Goal: Communication & Community: Answer question/provide support

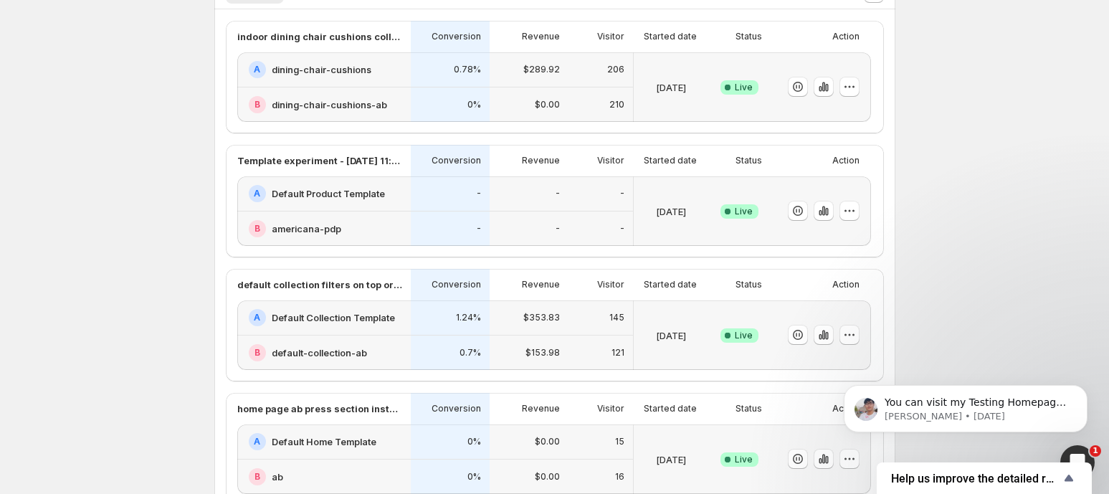
scroll to position [470, 0]
click at [338, 201] on div "A Default Product Template" at bounding box center [325, 194] width 153 height 17
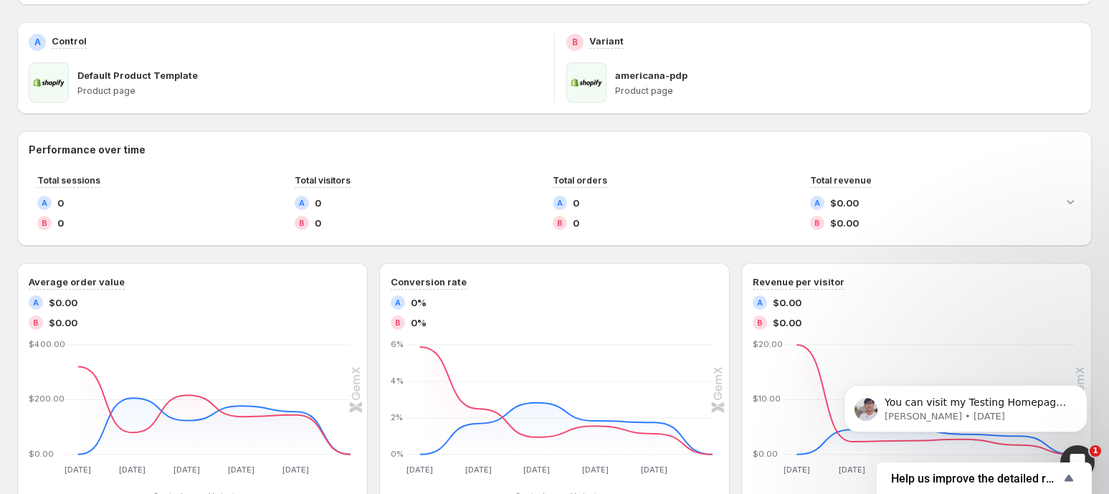
scroll to position [203, 0]
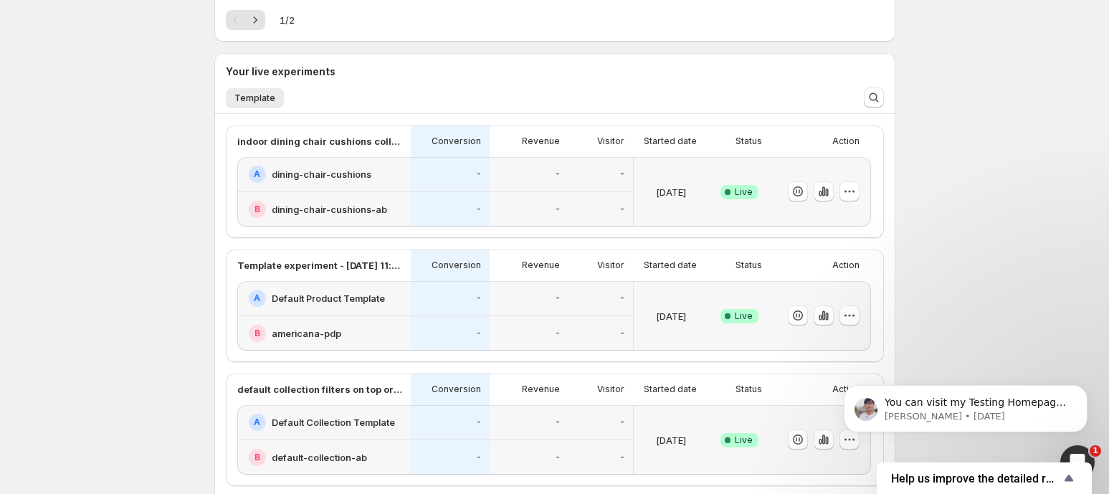
scroll to position [369, 0]
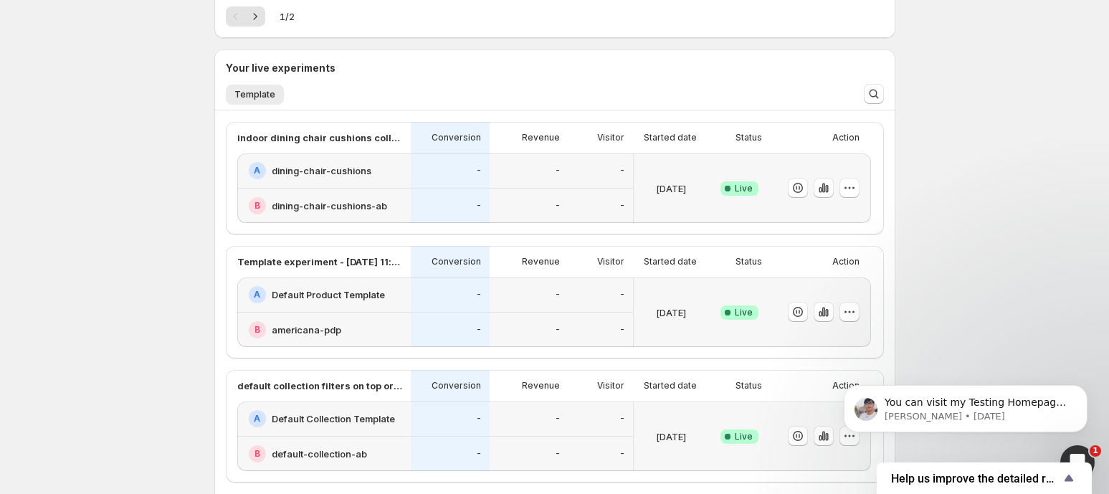
click at [314, 335] on h2 "americana-pdp" at bounding box center [307, 330] width 70 height 14
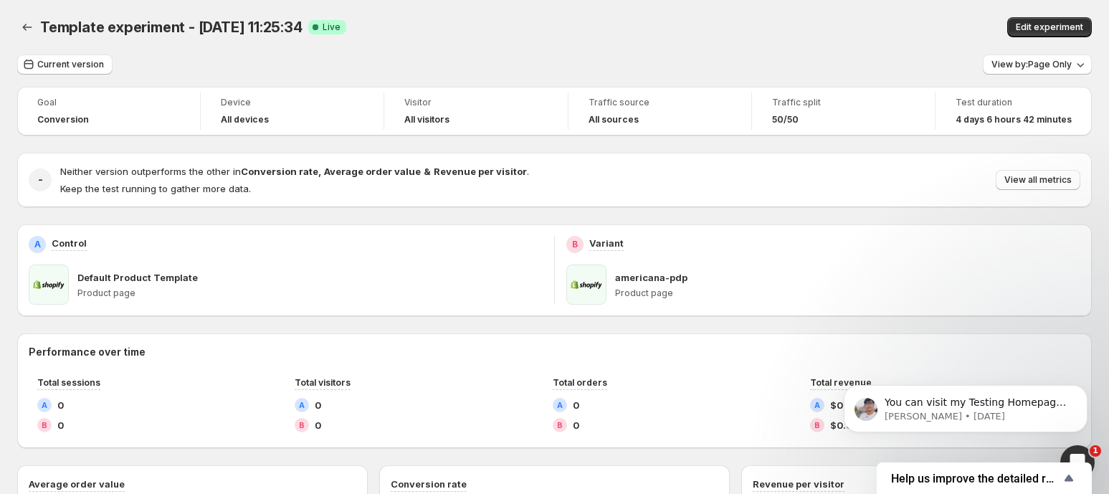
drag, startPoint x: 42, startPoint y: 26, endPoint x: 305, endPoint y: 40, distance: 263.5
click at [305, 40] on div "Template experiment - [DATE] 11:25:34. This page is ready Template experiment -…" at bounding box center [554, 27] width 1075 height 54
copy span "Template experiment - [DATE] 11:25:34"
click at [940, 403] on p "You can visit my Testing Homepage to check the results: Test link: [URL][DOMAIN…" at bounding box center [977, 403] width 185 height 14
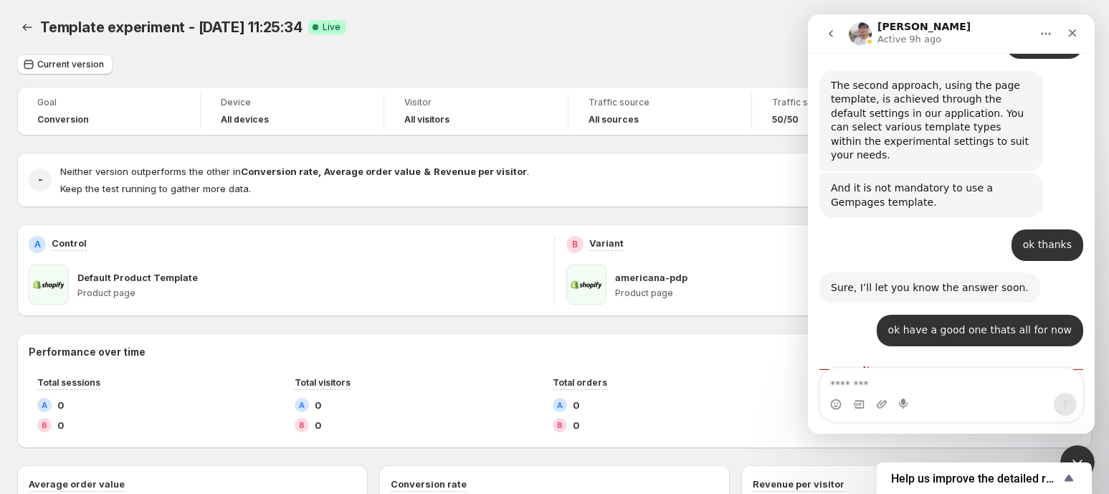
scroll to position [3255, 0]
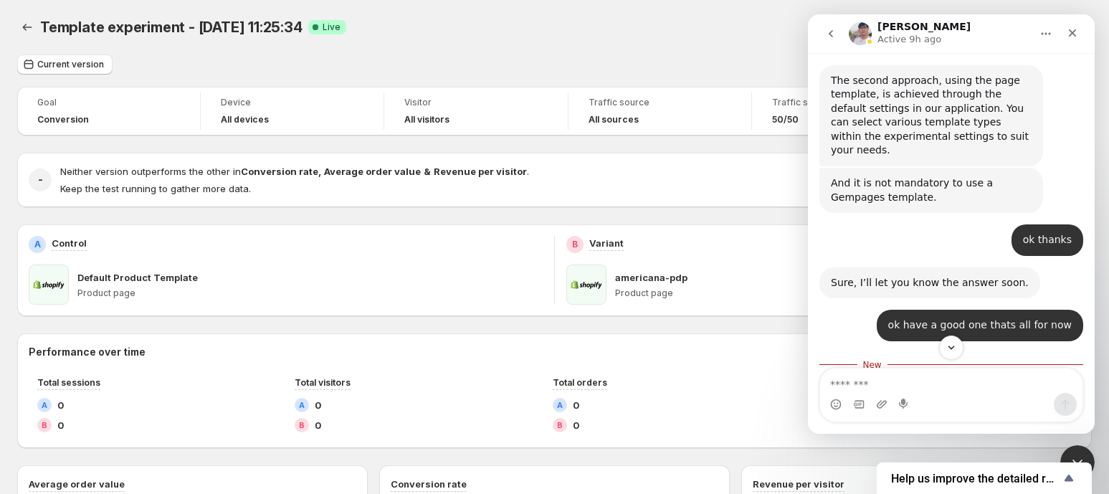
click at [1041, 36] on icon "Home" at bounding box center [1045, 33] width 11 height 11
click at [829, 37] on icon "go back" at bounding box center [830, 33] width 11 height 11
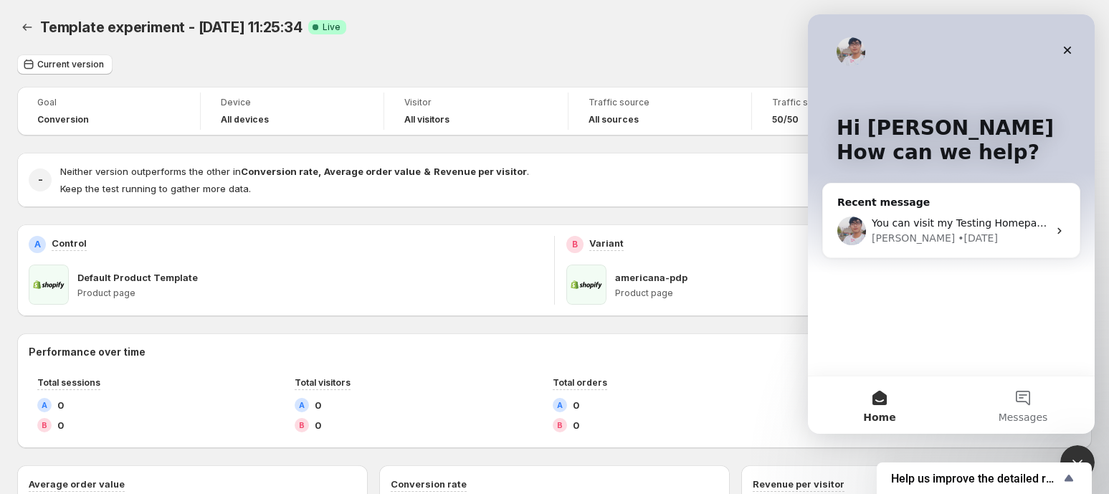
scroll to position [0, 0]
click at [1032, 402] on button "Messages" at bounding box center [1022, 404] width 143 height 57
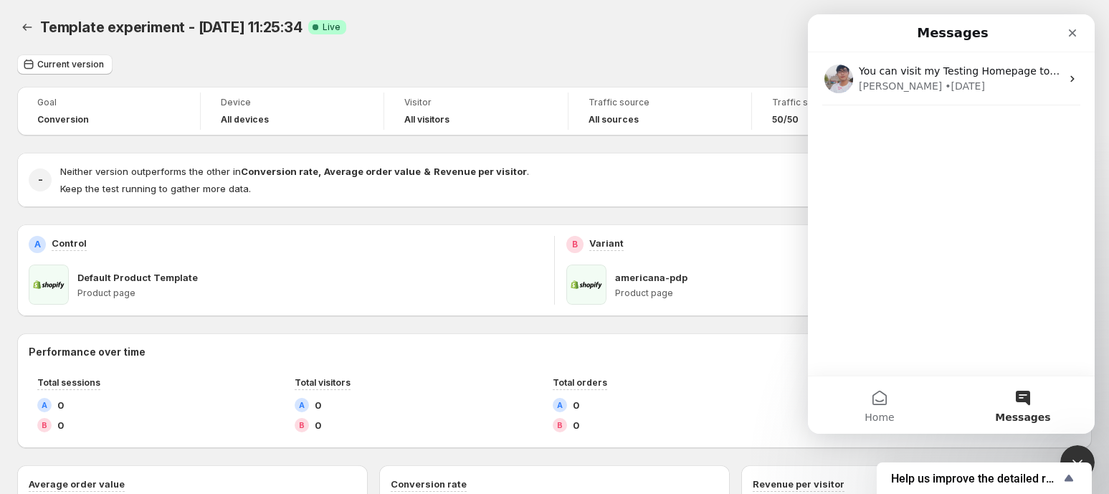
click at [1030, 401] on button "Messages" at bounding box center [1022, 404] width 143 height 57
click at [1024, 396] on button "Messages" at bounding box center [1022, 404] width 143 height 57
click at [903, 412] on button "Home" at bounding box center [879, 404] width 143 height 57
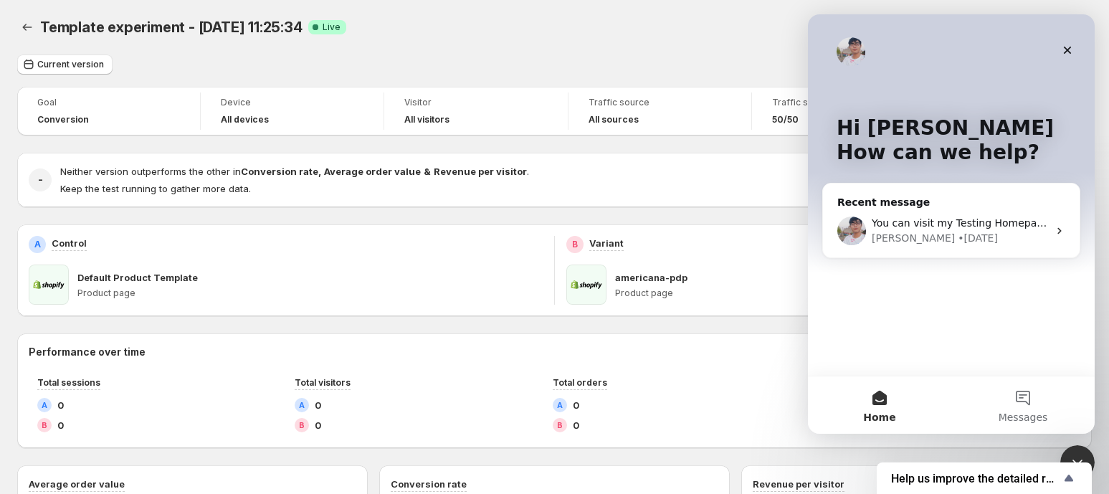
click at [891, 300] on div "Hi [PERSON_NAME] 👋 How can we help? Recent message You can visit my Testing Hom…" at bounding box center [951, 194] width 287 height 361
click at [1081, 45] on div "Hi [PERSON_NAME] 👋 How can we help? Recent message You can visit my Testing Hom…" at bounding box center [951, 194] width 287 height 361
click at [1076, 47] on div "Close" at bounding box center [1068, 50] width 26 height 26
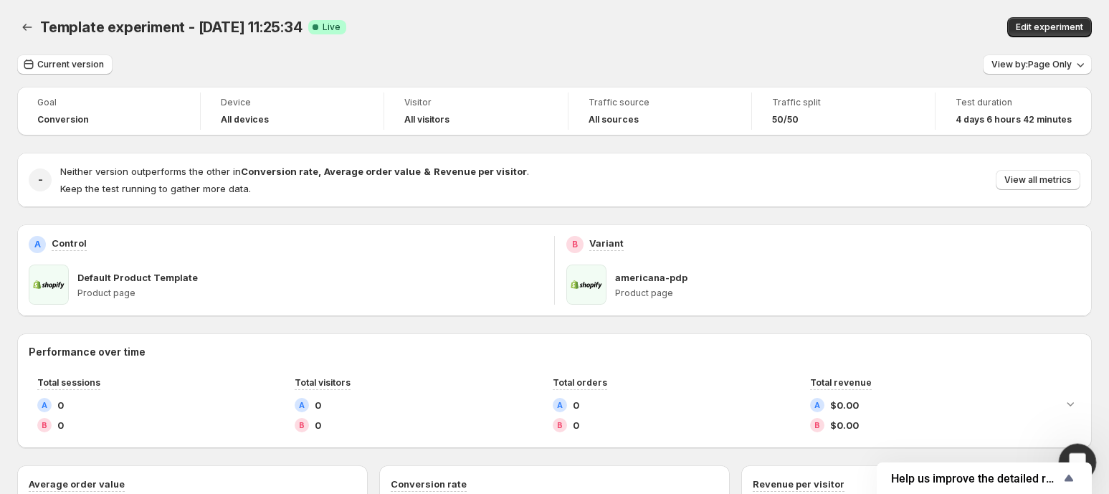
click at [1074, 444] on div "Open Intercom Messenger" at bounding box center [1075, 460] width 47 height 47
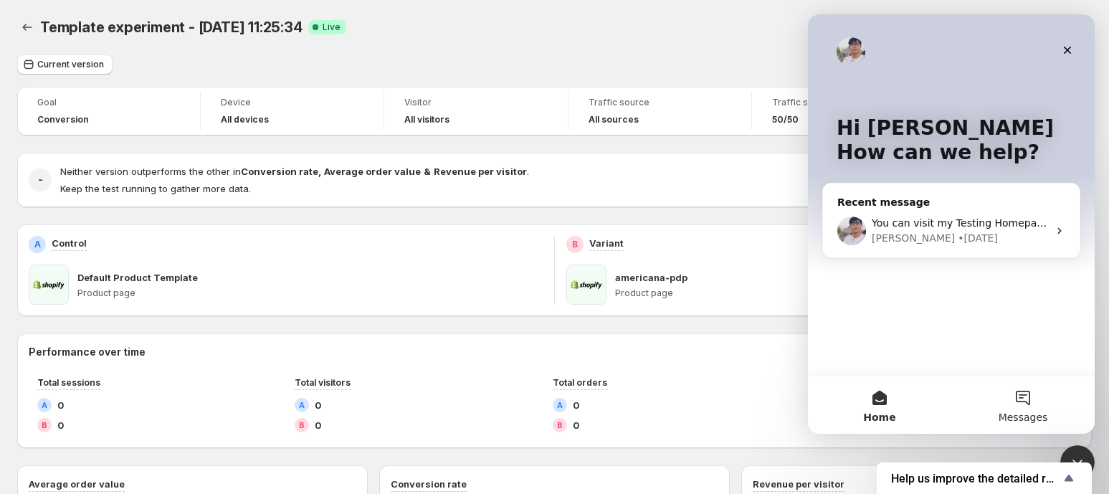
click at [1022, 409] on button "Messages" at bounding box center [1022, 404] width 143 height 57
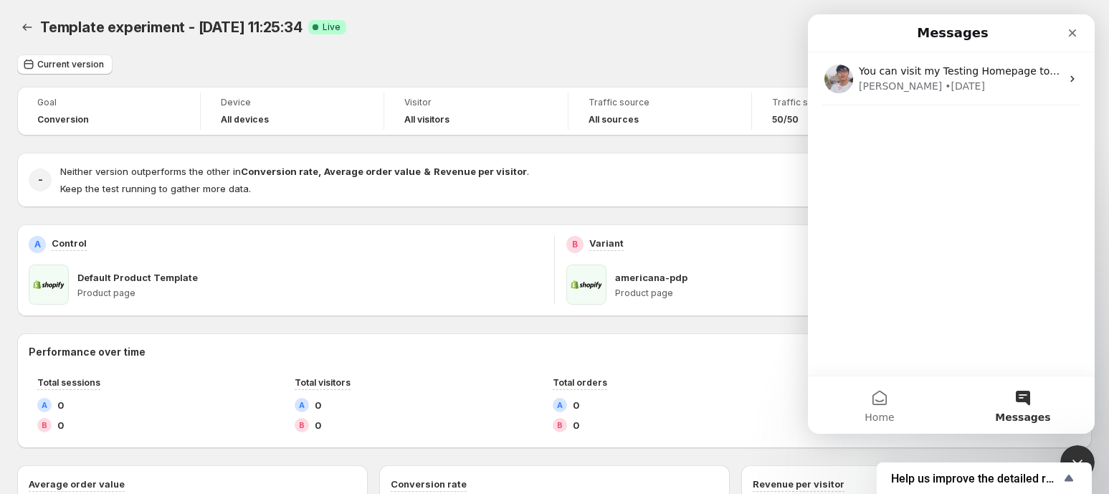
click at [941, 325] on div "You can visit my Testing Homepage to check the results: Test link: [URL][DOMAIN…" at bounding box center [951, 213] width 287 height 323
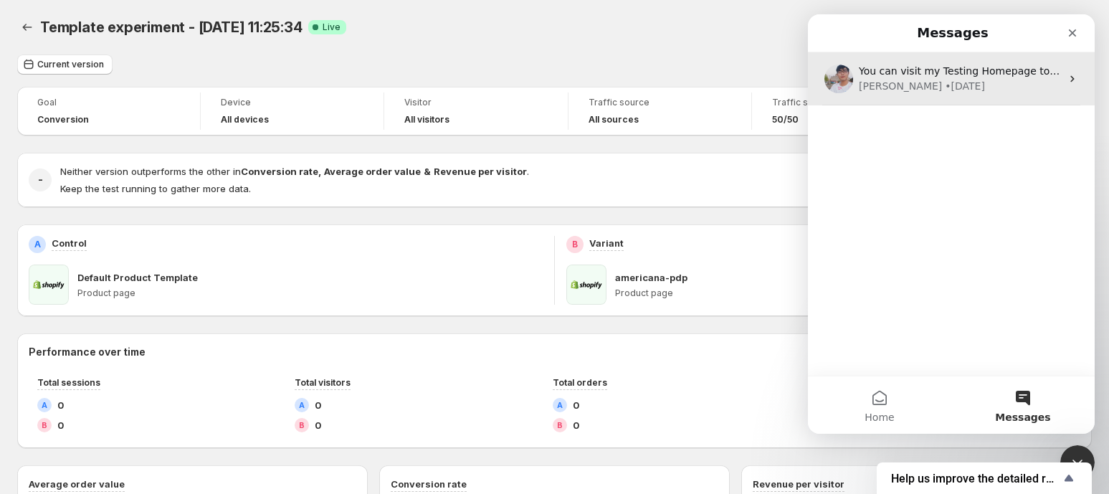
click at [961, 90] on div "[PERSON_NAME] • [DATE]" at bounding box center [960, 86] width 202 height 15
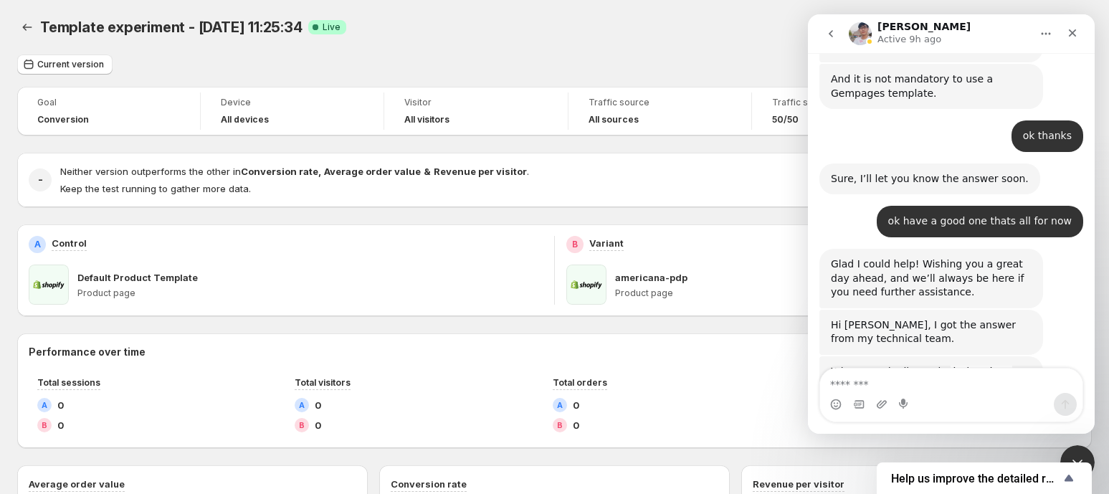
scroll to position [3367, 0]
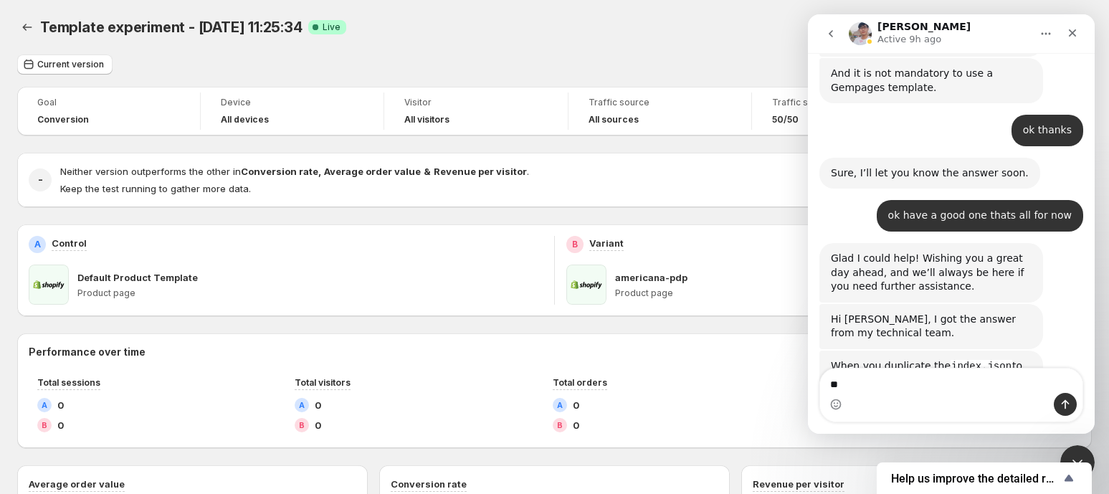
type textarea "*"
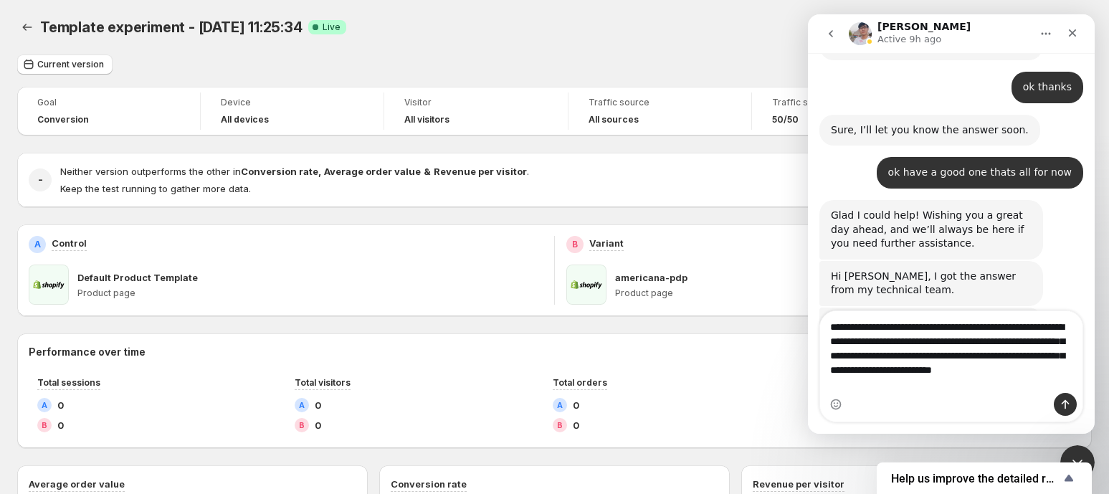
scroll to position [3424, 0]
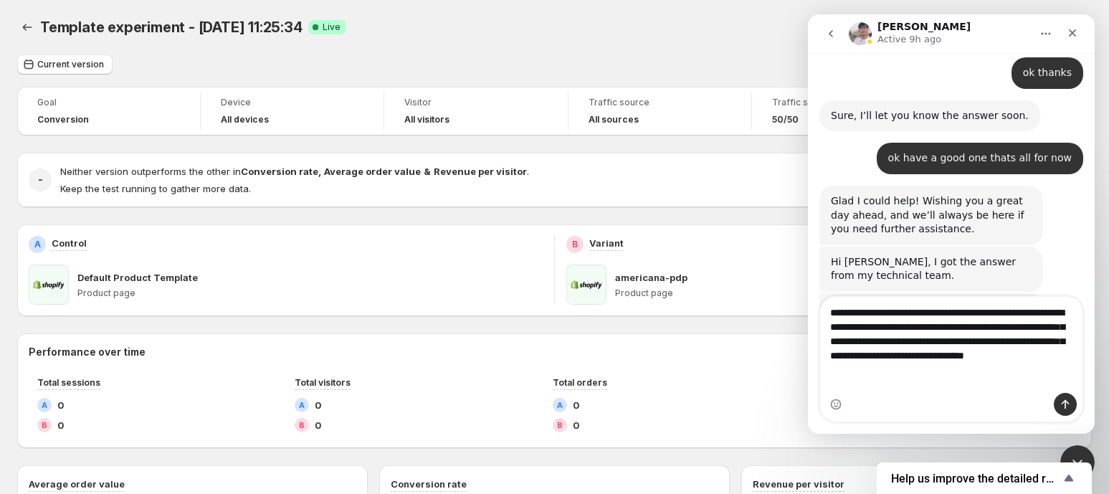
type textarea "**********"
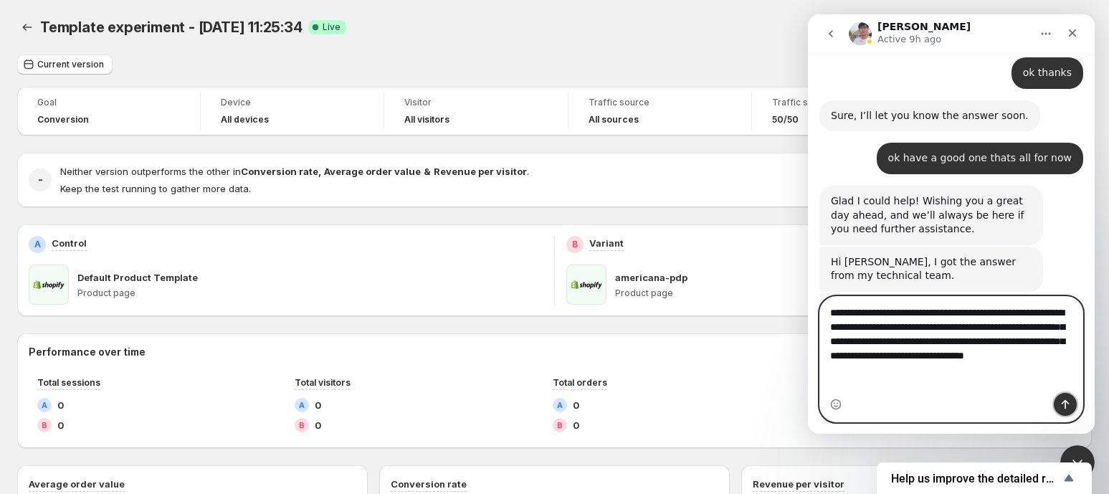
click at [1060, 404] on icon "Send a message…" at bounding box center [1065, 404] width 11 height 11
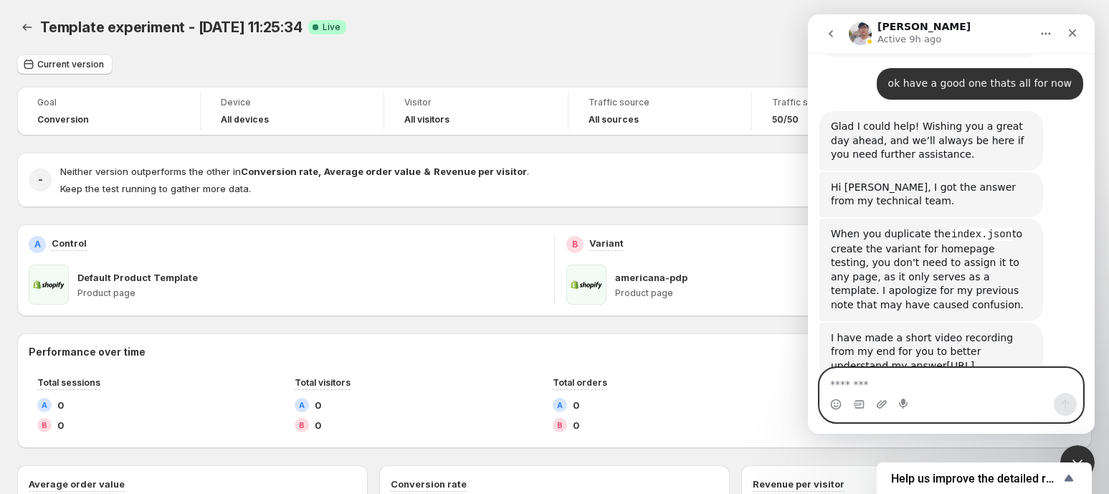
scroll to position [3519, 0]
